Goal: Transaction & Acquisition: Purchase product/service

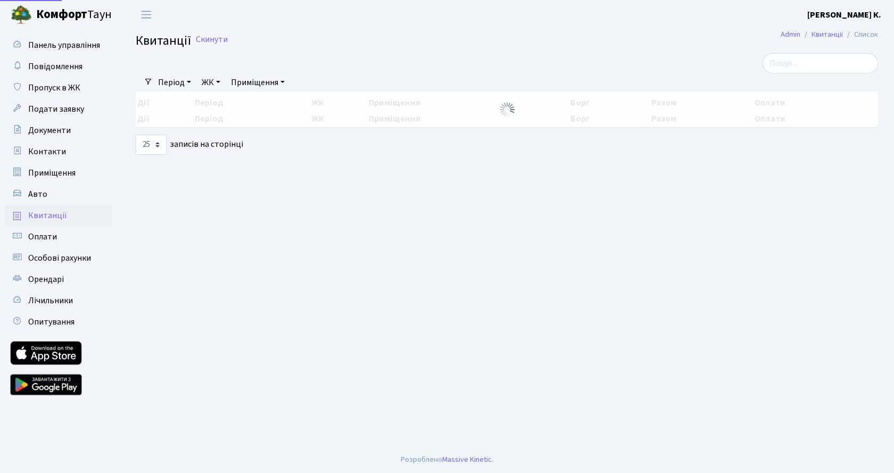
select select "25"
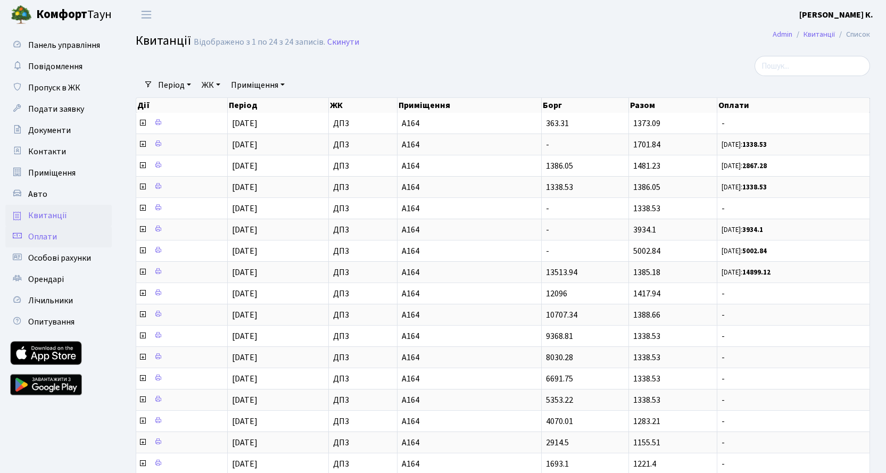
click at [41, 240] on span "Оплати" at bounding box center [42, 237] width 29 height 12
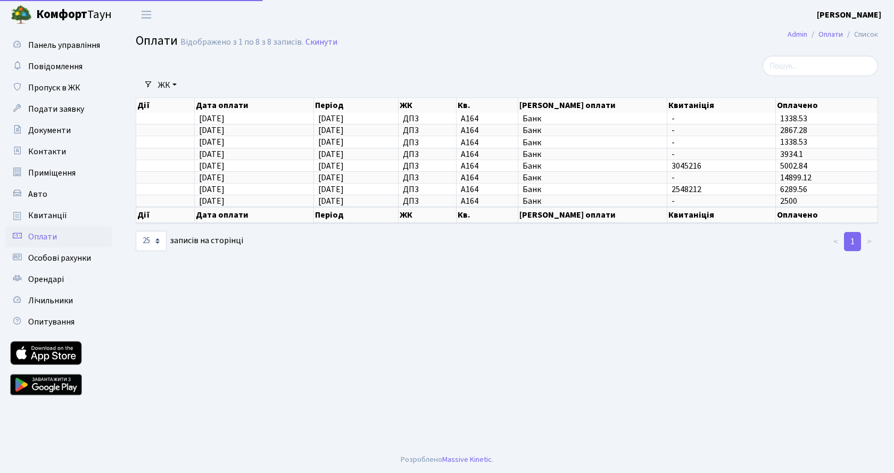
select select "25"
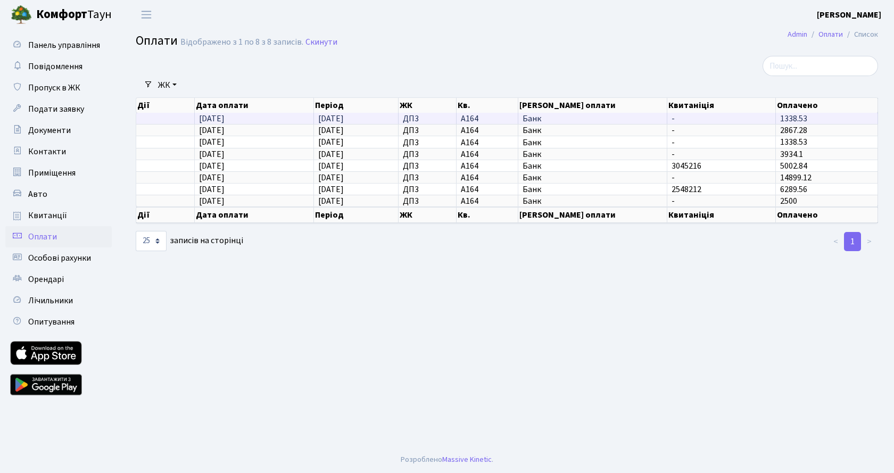
click at [239, 119] on td "18.08.2025" at bounding box center [254, 118] width 119 height 11
click at [544, 119] on span "Банк" at bounding box center [592, 118] width 140 height 9
click at [633, 286] on main "Admin Оплати Список Оплати Відображено з 1 по 8 з 8 записів. Скинути Фільтри ЖК…" at bounding box center [507, 237] width 774 height 417
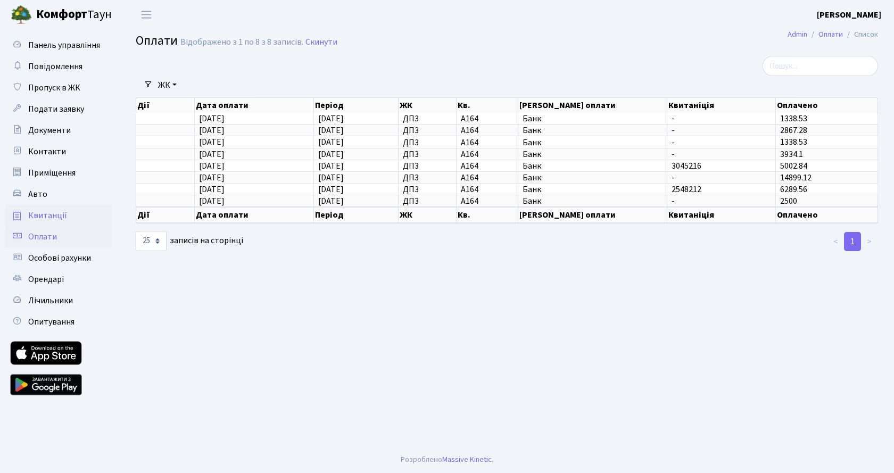
click at [53, 221] on span "Квитанції" at bounding box center [47, 216] width 39 height 12
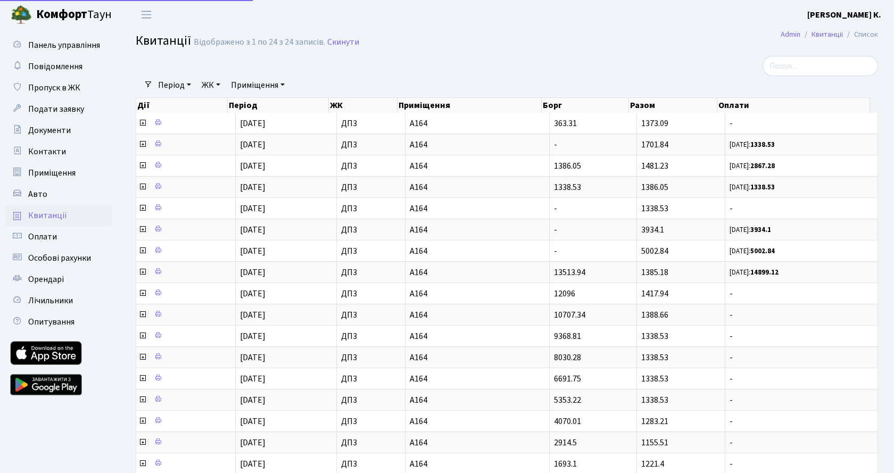
select select "25"
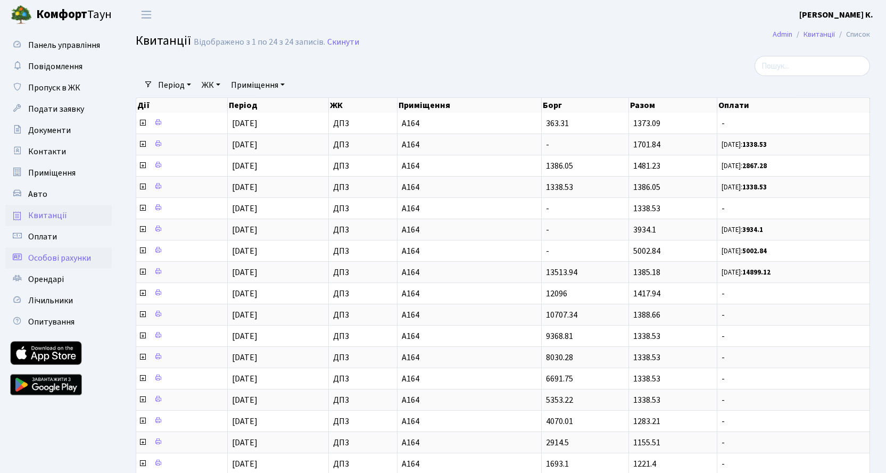
click at [72, 260] on span "Особові рахунки" at bounding box center [59, 258] width 63 height 12
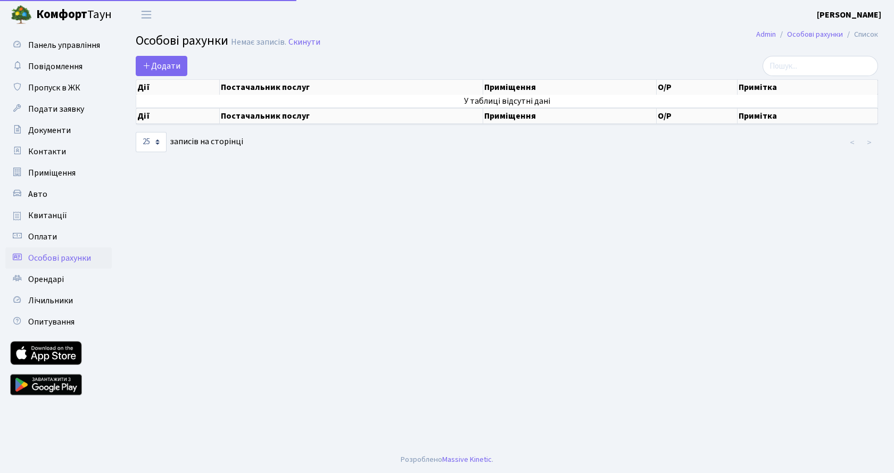
select select "25"
click at [142, 17] on span "Переключити навігацію" at bounding box center [146, 15] width 16 height 12
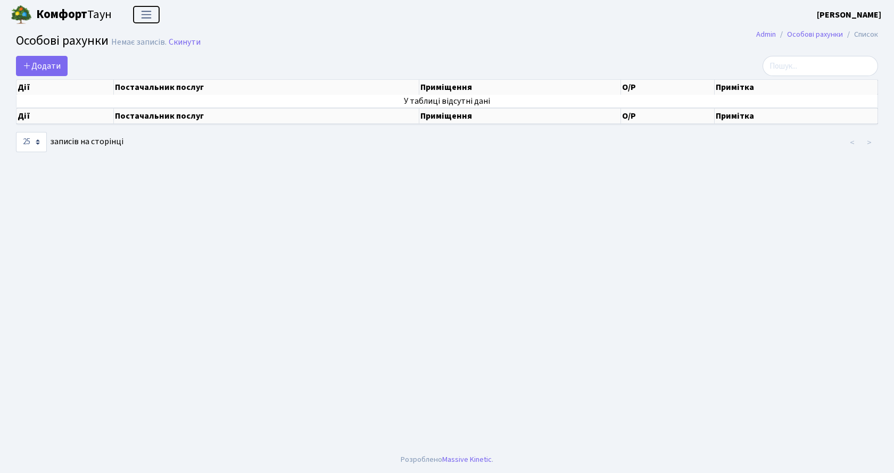
click at [142, 17] on span "Переключити навігацію" at bounding box center [146, 15] width 16 height 12
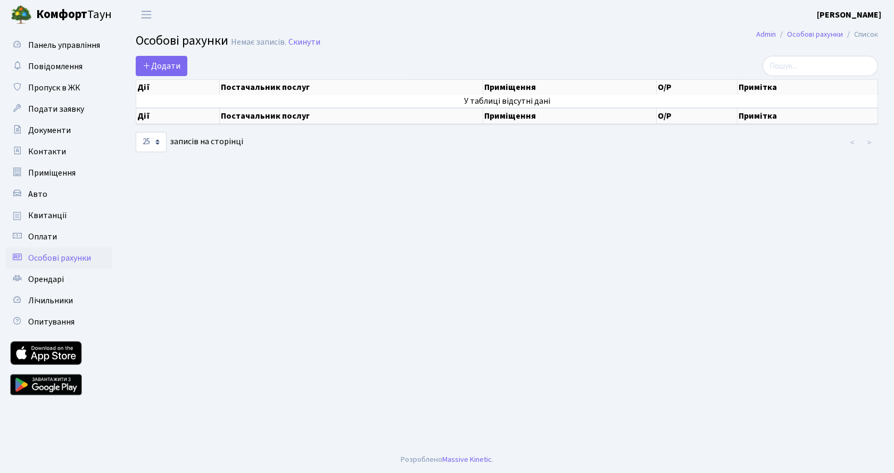
click at [55, 384] on link at bounding box center [46, 385] width 72 height 32
click at [52, 352] on link at bounding box center [46, 353] width 72 height 24
click at [63, 262] on span "Особові рахунки" at bounding box center [59, 258] width 63 height 12
select select "25"
click at [48, 213] on span "Квитанції" at bounding box center [47, 216] width 39 height 12
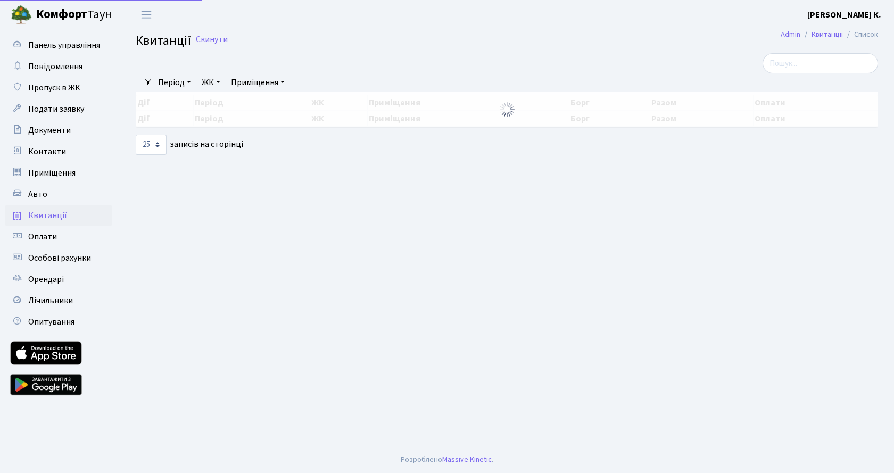
select select "25"
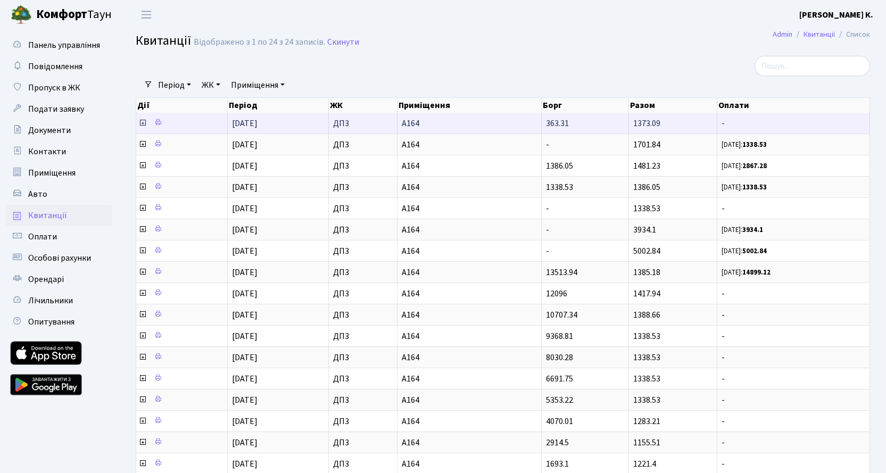
click at [142, 122] on icon at bounding box center [142, 123] width 9 height 9
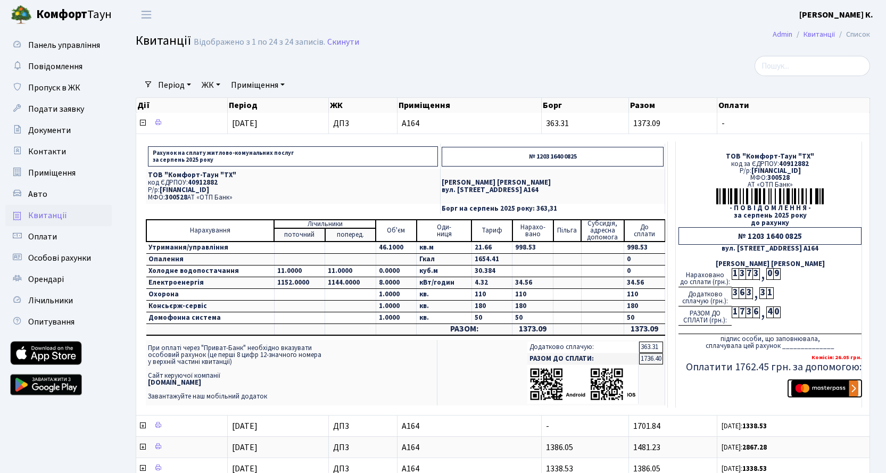
click at [852, 387] on img "submit" at bounding box center [824, 388] width 67 height 16
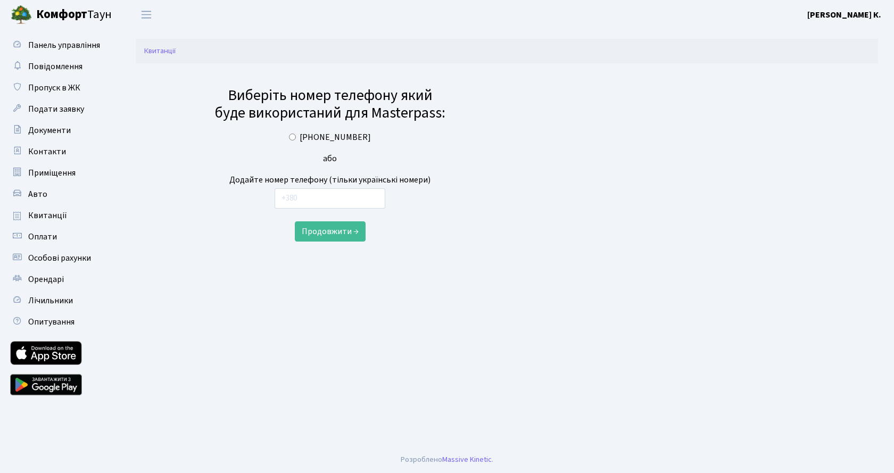
click at [288, 137] on div "[PHONE_NUMBER]" at bounding box center [330, 137] width 237 height 13
click at [295, 135] on input "[PHONE_NUMBER]" at bounding box center [292, 137] width 7 height 7
radio input "true"
click at [337, 235] on button "Продовжити →" at bounding box center [330, 231] width 71 height 20
click at [57, 385] on link at bounding box center [46, 385] width 72 height 32
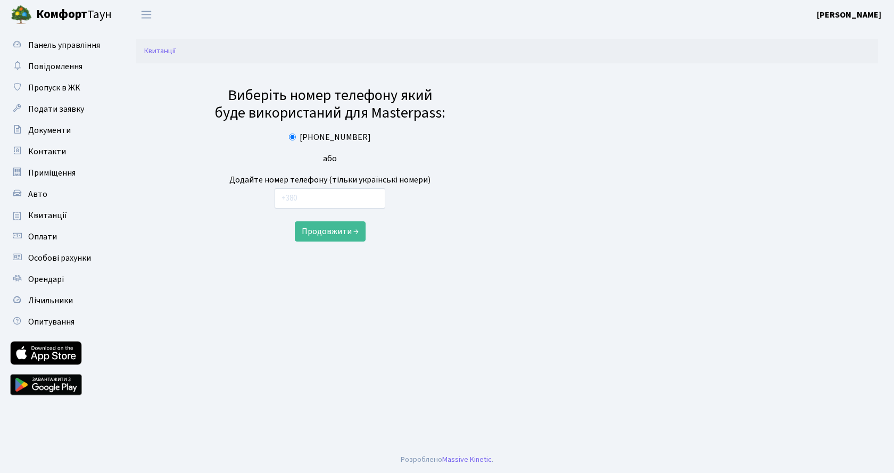
click at [840, 14] on b "[PERSON_NAME]" at bounding box center [848, 15] width 64 height 12
click at [556, 64] on main "Квитанції Виберіть номер телефону який буде використаний для Masterpass: [PHONE…" at bounding box center [507, 237] width 774 height 417
click at [78, 46] on span "Панель управління" at bounding box center [64, 45] width 72 height 12
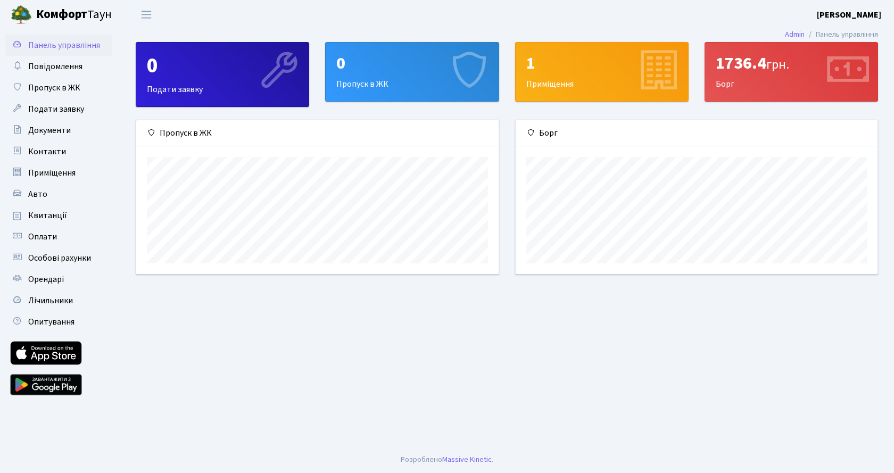
scroll to position [154, 362]
click at [64, 130] on span "Документи" at bounding box center [49, 130] width 43 height 12
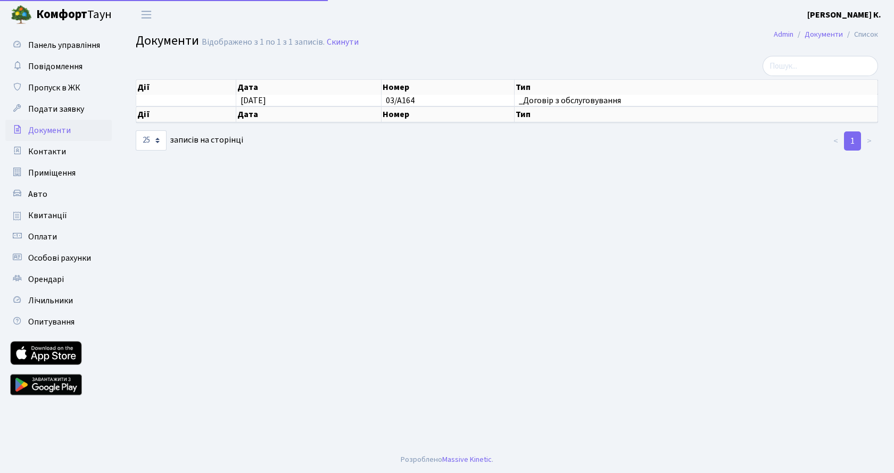
select select "25"
click at [59, 149] on span "Контакти" at bounding box center [47, 152] width 38 height 12
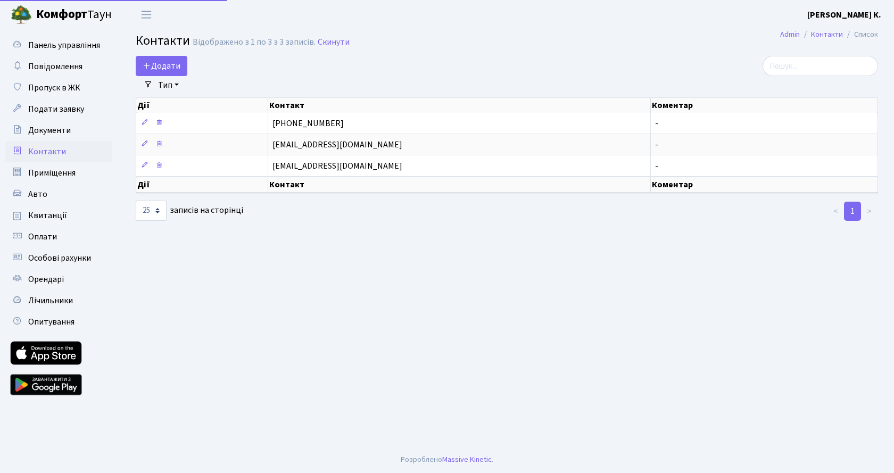
select select "25"
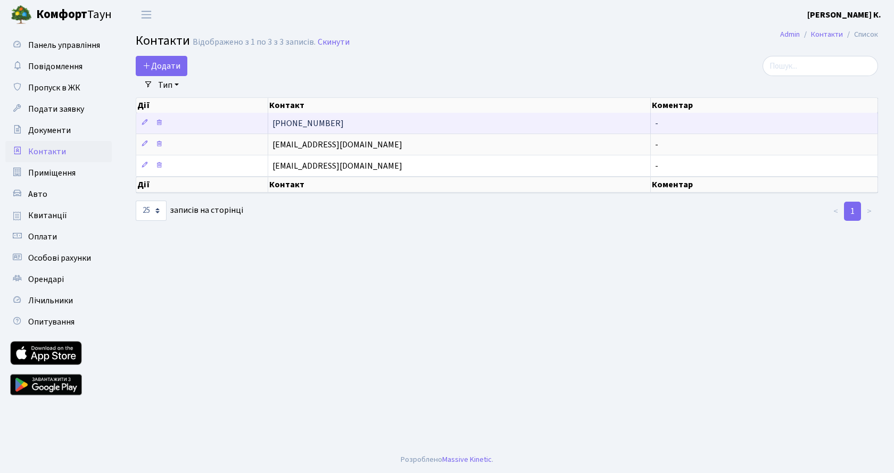
click at [660, 122] on td "-" at bounding box center [763, 123] width 227 height 21
click at [454, 129] on td "+38 067 810 96 65" at bounding box center [459, 123] width 383 height 21
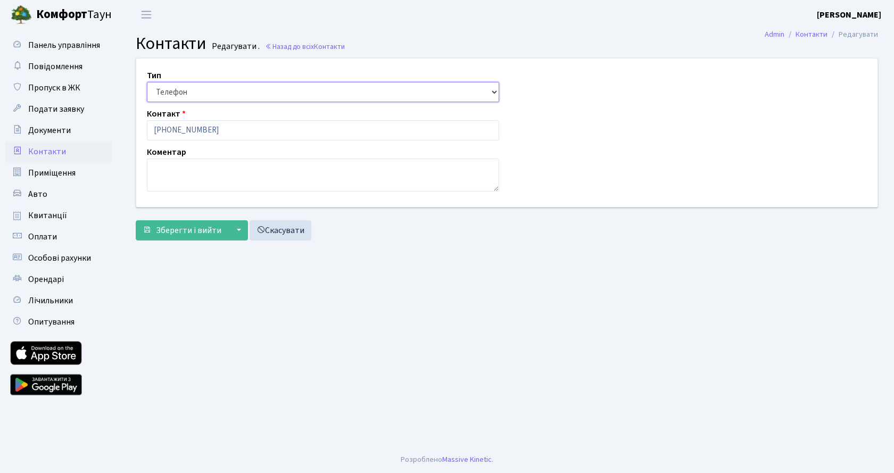
click at [494, 91] on select "Email Телефон" at bounding box center [323, 92] width 352 height 20
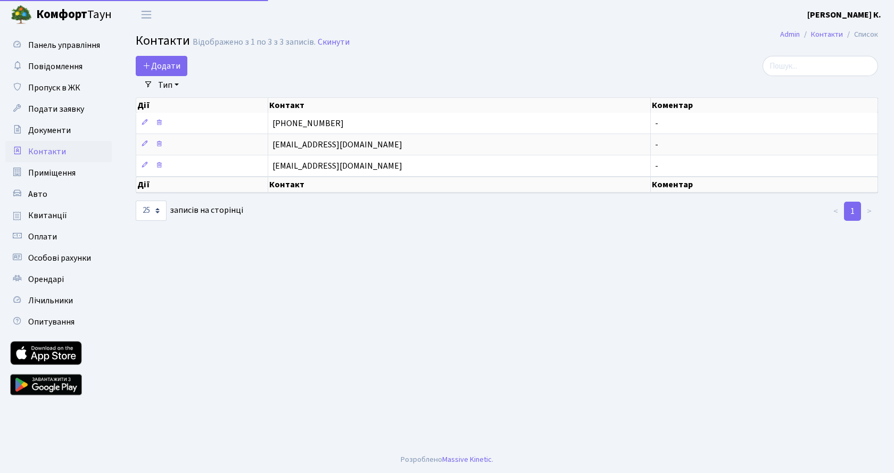
select select "25"
click at [178, 85] on link "Тип" at bounding box center [168, 85] width 29 height 18
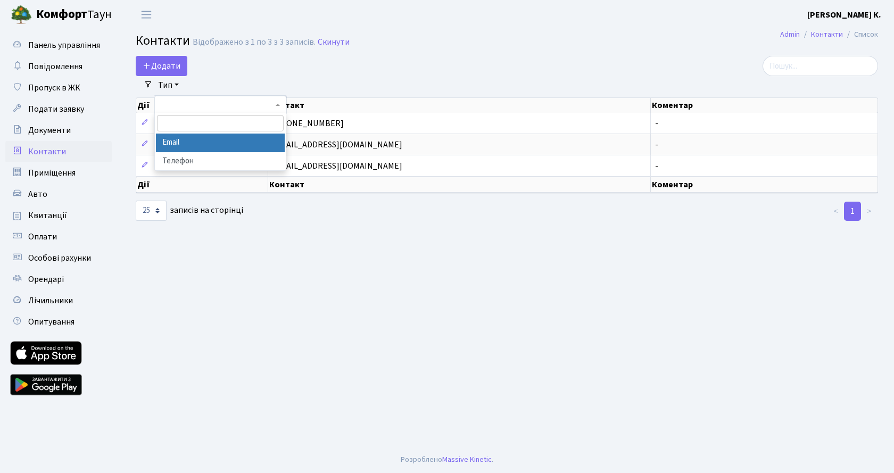
click at [178, 85] on link "Тип" at bounding box center [168, 85] width 29 height 18
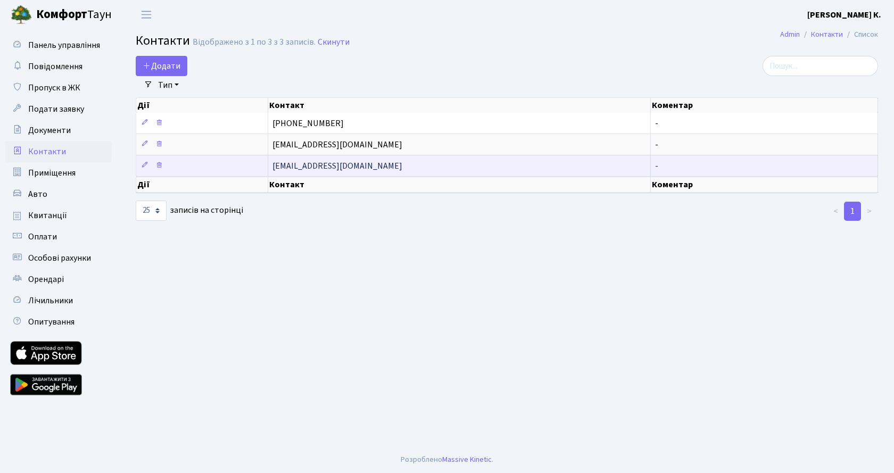
click at [185, 164] on td at bounding box center [202, 165] width 132 height 21
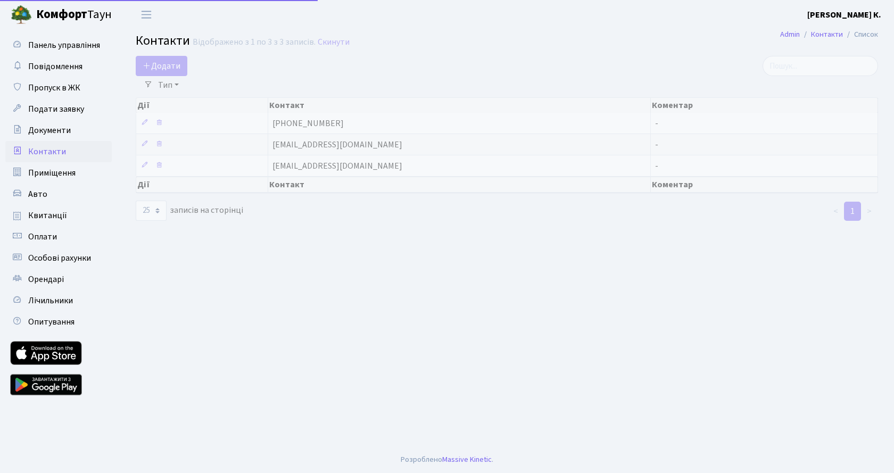
select select "25"
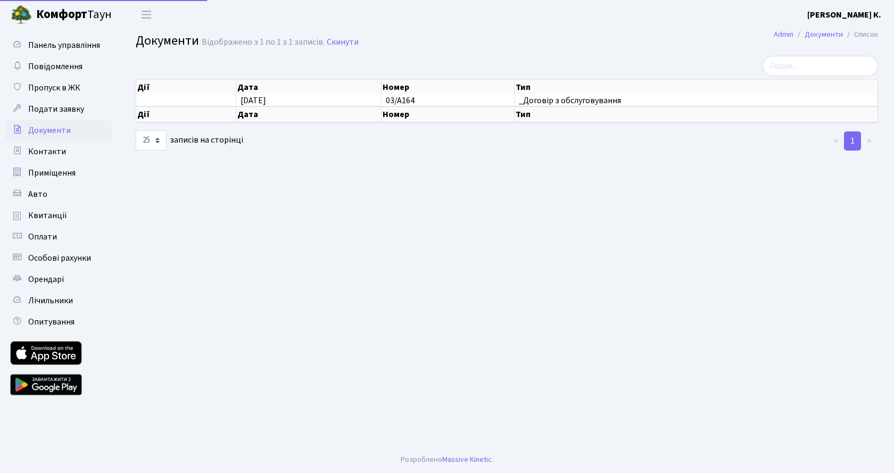
select select "25"
click at [49, 232] on span "Оплати" at bounding box center [42, 237] width 29 height 12
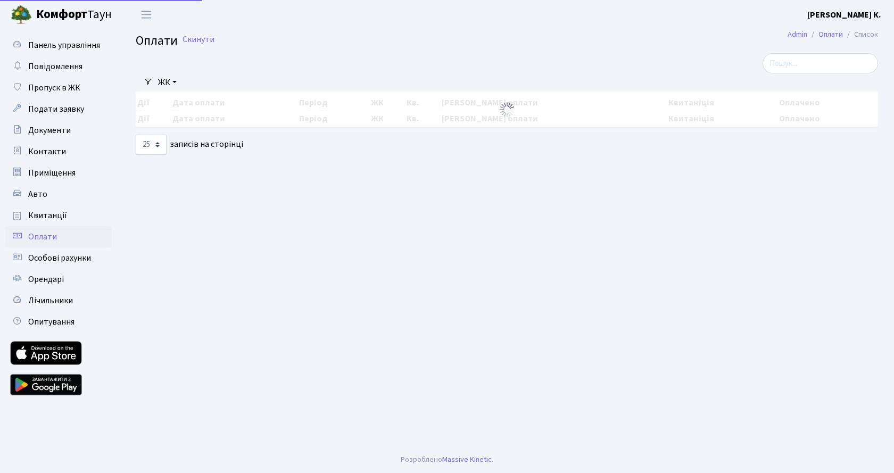
select select "25"
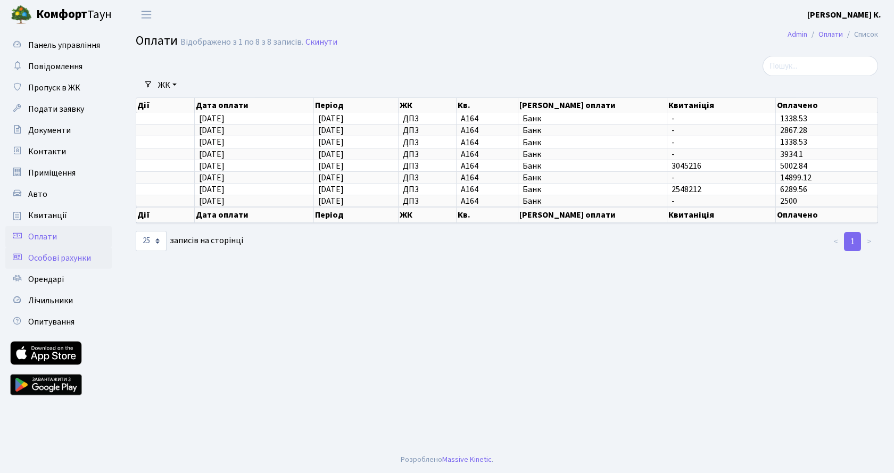
click at [71, 259] on span "Особові рахунки" at bounding box center [59, 258] width 63 height 12
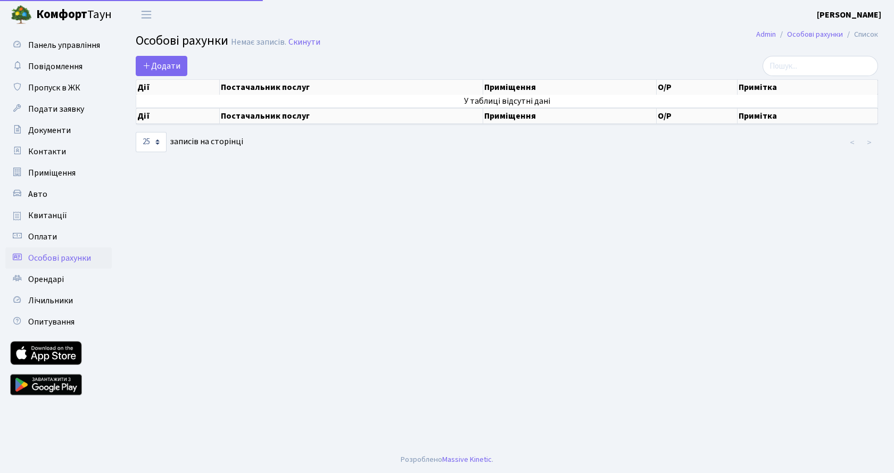
select select "25"
click at [71, 259] on span "Особові рахунки" at bounding box center [59, 258] width 63 height 12
select select "25"
click at [66, 129] on span "Документи" at bounding box center [49, 130] width 43 height 12
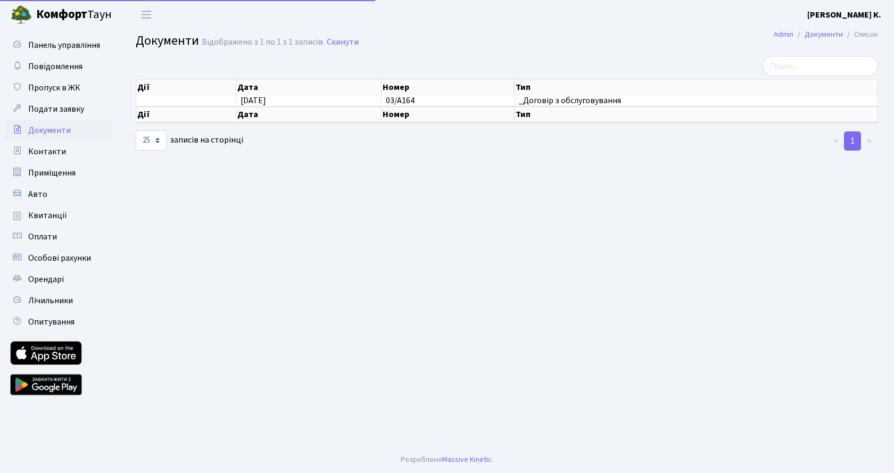
select select "25"
click at [62, 216] on span "Квитанції" at bounding box center [47, 216] width 39 height 12
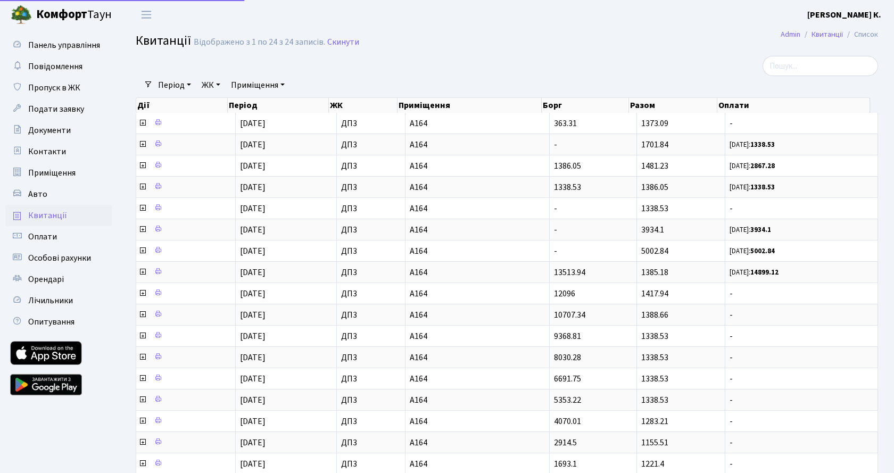
select select "25"
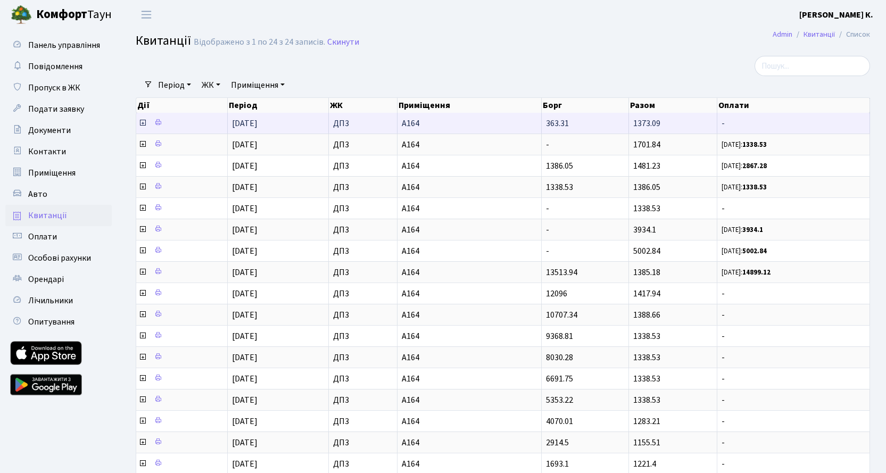
click at [141, 123] on icon at bounding box center [142, 123] width 9 height 9
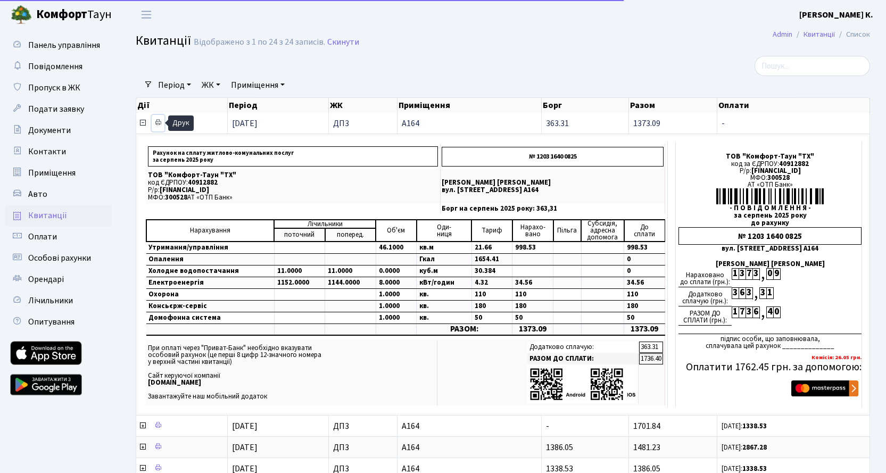
click at [158, 124] on icon at bounding box center [157, 122] width 7 height 7
